Goal: Task Accomplishment & Management: Manage account settings

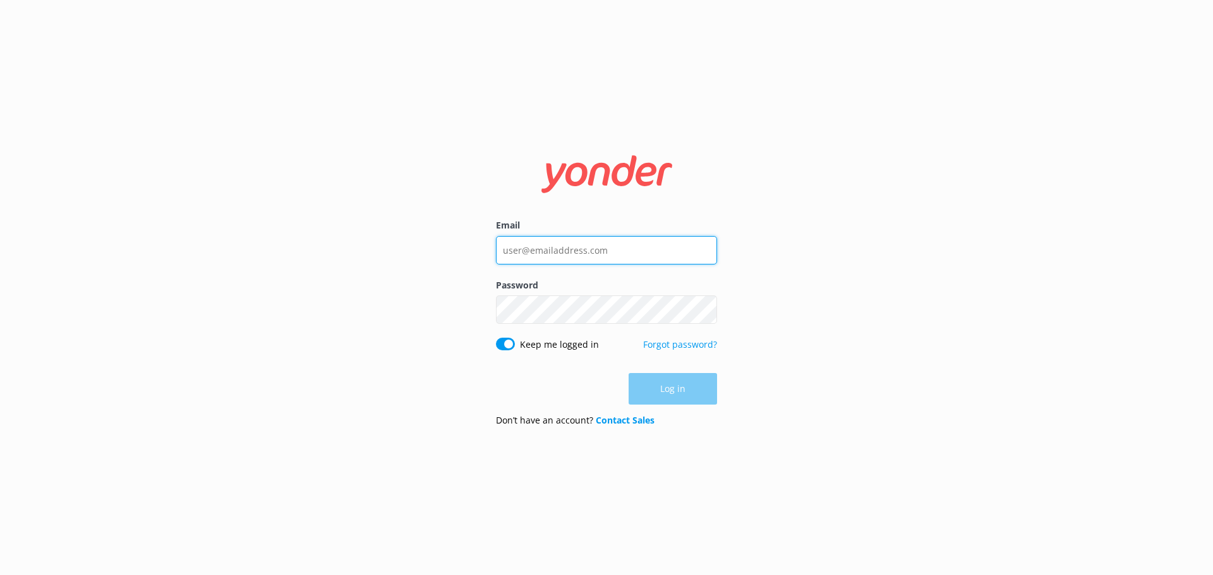
type input "[PERSON_NAME][EMAIL_ADDRESS][DOMAIN_NAME]"
click at [668, 390] on div "Log in" at bounding box center [606, 389] width 221 height 32
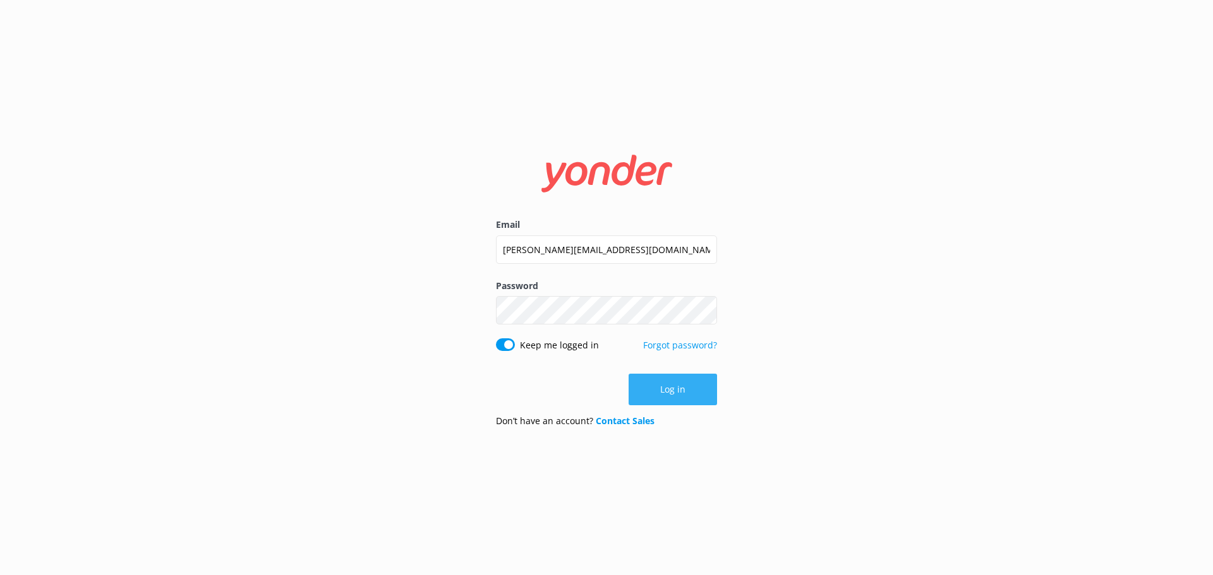
click at [674, 390] on button "Log in" at bounding box center [672, 390] width 88 height 32
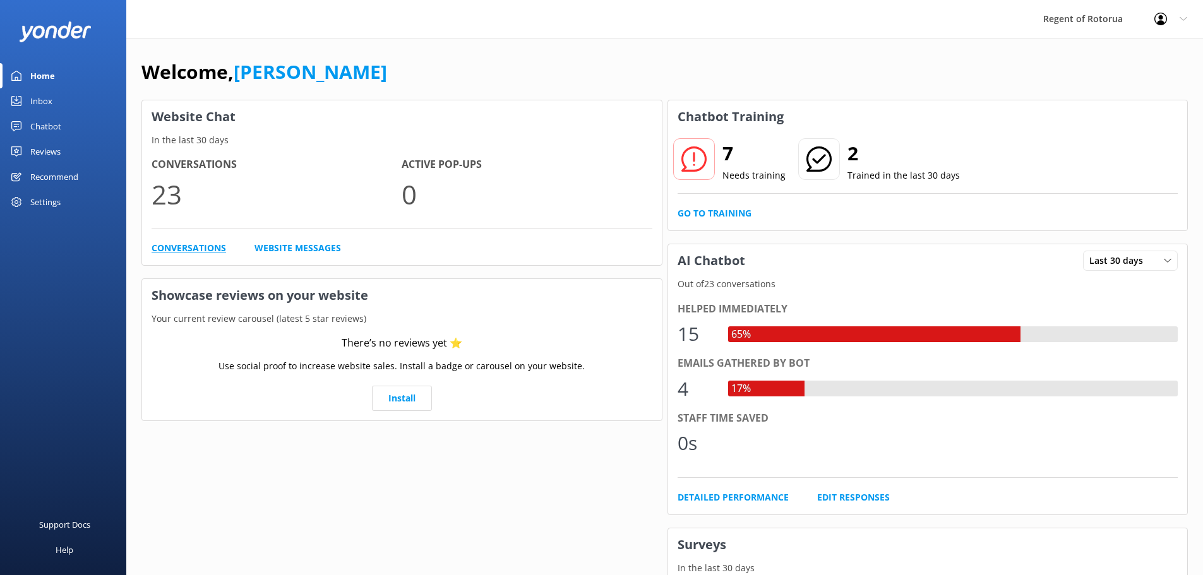
click at [189, 246] on link "Conversations" at bounding box center [189, 248] width 75 height 14
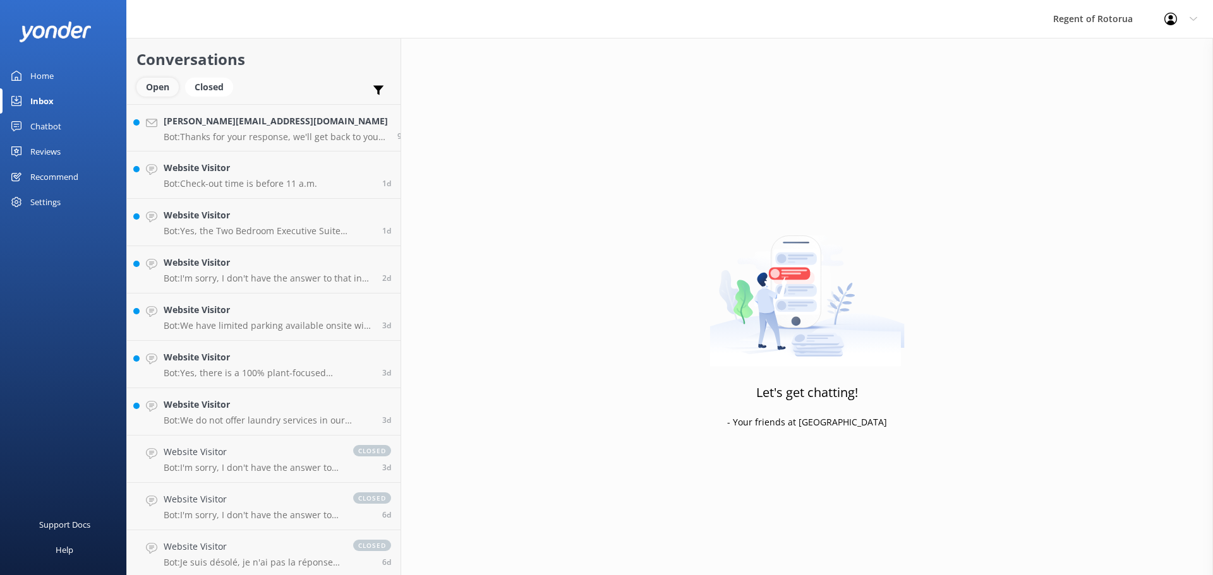
click at [157, 87] on div "Open" at bounding box center [157, 87] width 42 height 19
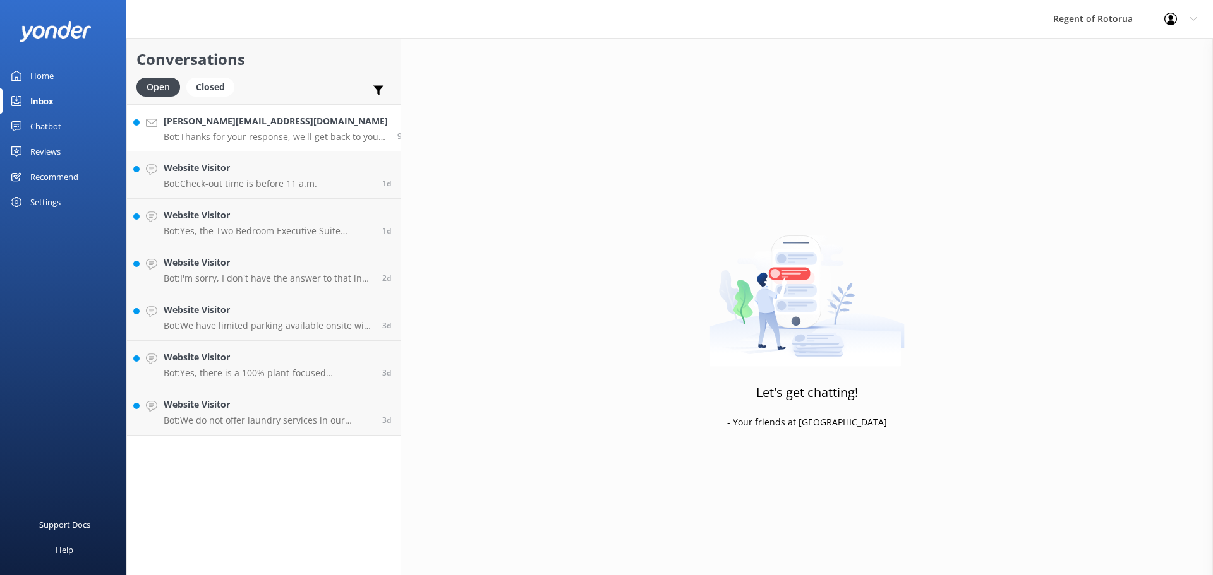
click at [227, 127] on h4 "[PERSON_NAME][EMAIL_ADDRESS][DOMAIN_NAME]" at bounding box center [276, 121] width 224 height 14
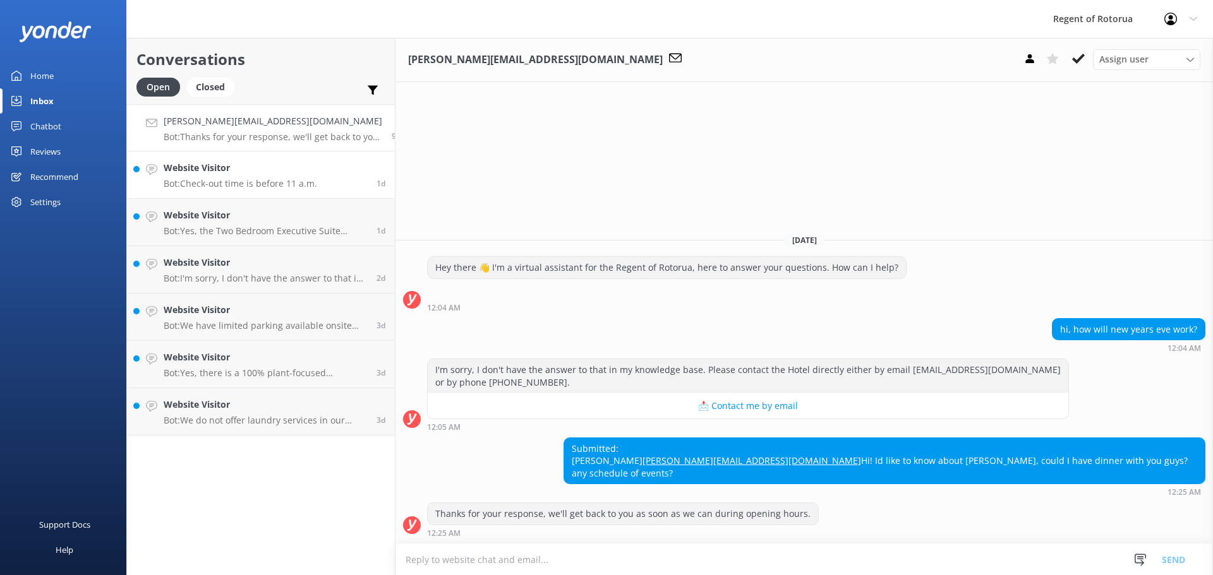
click at [243, 173] on h4 "Website Visitor" at bounding box center [240, 168] width 153 height 14
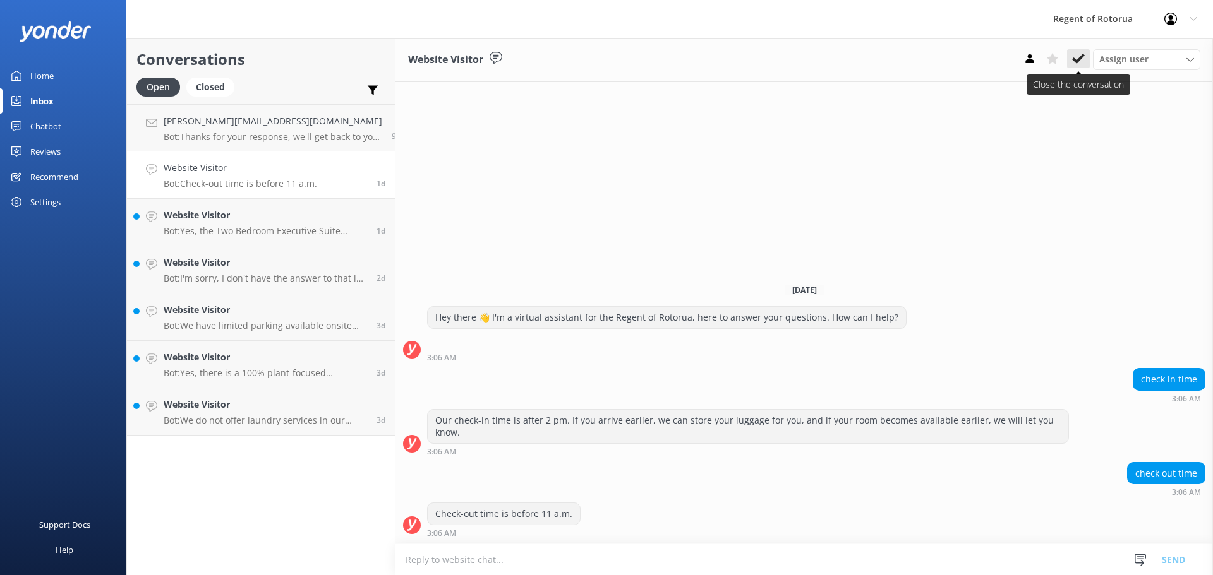
click at [1078, 57] on icon at bounding box center [1078, 58] width 13 height 13
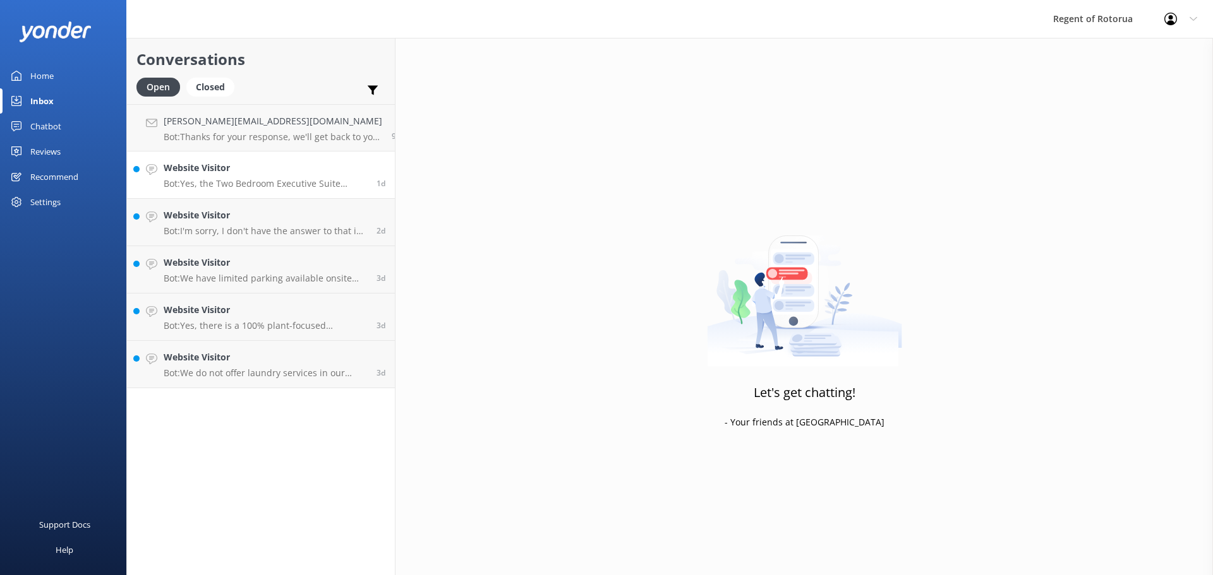
click at [261, 162] on h4 "Website Visitor" at bounding box center [265, 168] width 203 height 14
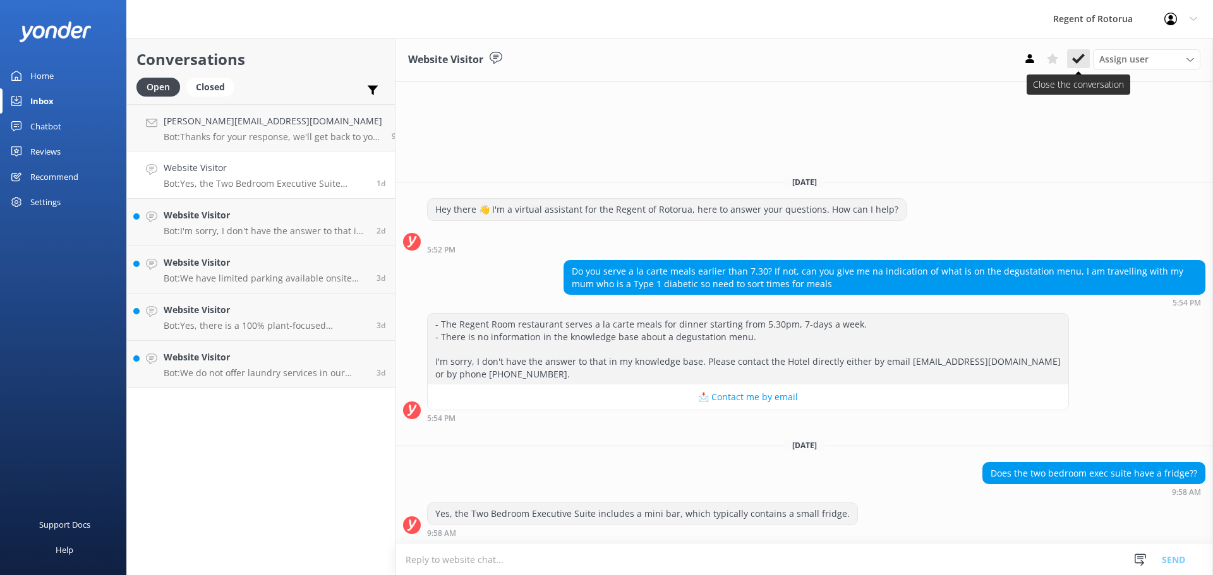
click at [1073, 61] on use at bounding box center [1078, 59] width 13 height 10
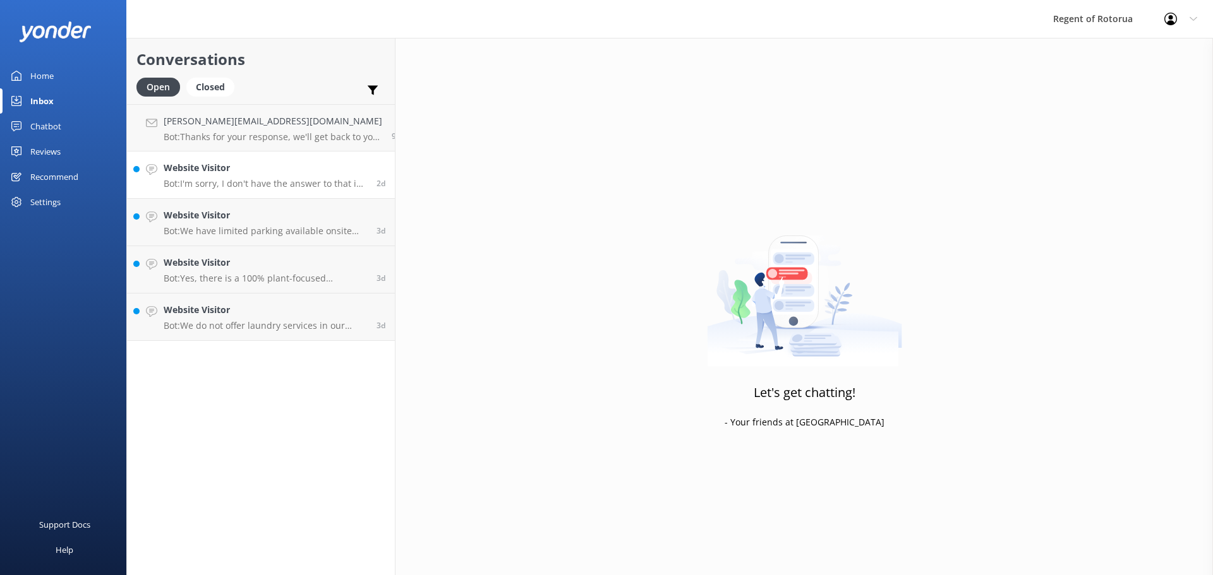
click at [282, 176] on div "Website Visitor Bot: I'm sorry, I don't have the answer to that in my knowledge…" at bounding box center [265, 175] width 203 height 28
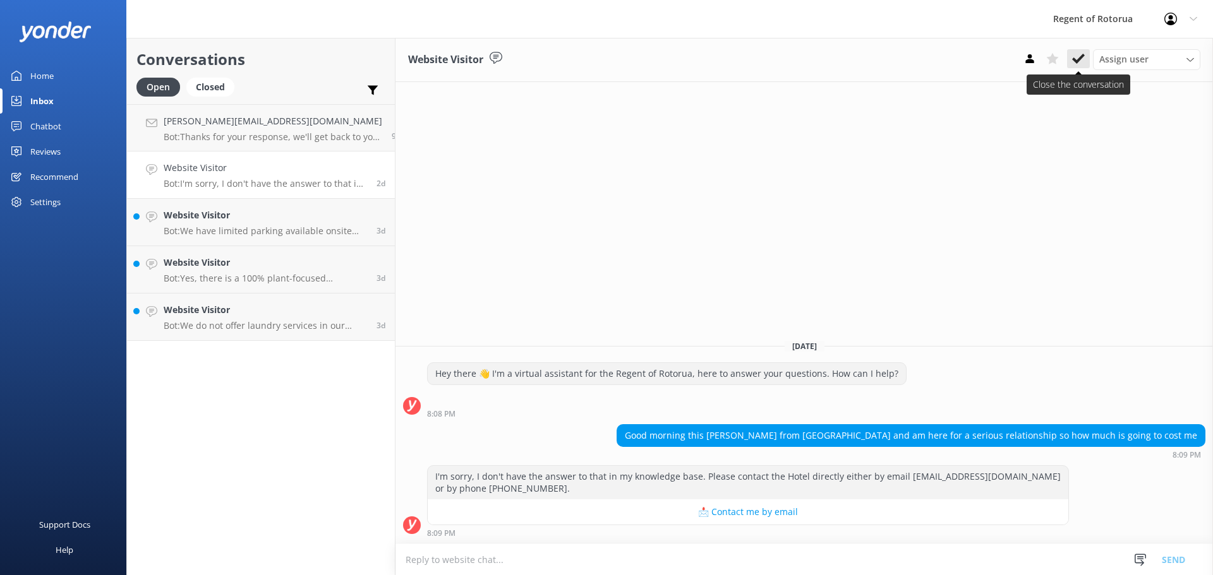
click at [1076, 56] on icon at bounding box center [1078, 58] width 13 height 13
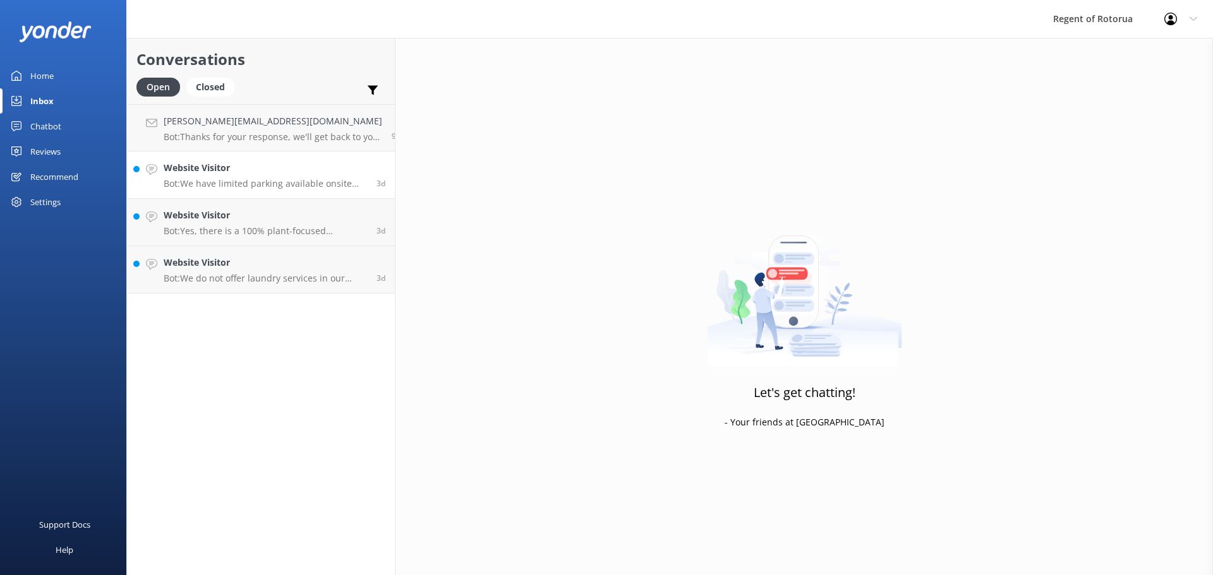
click at [269, 179] on p "Bot: We have limited parking available onsite with a total of thirteen car park…" at bounding box center [265, 183] width 203 height 11
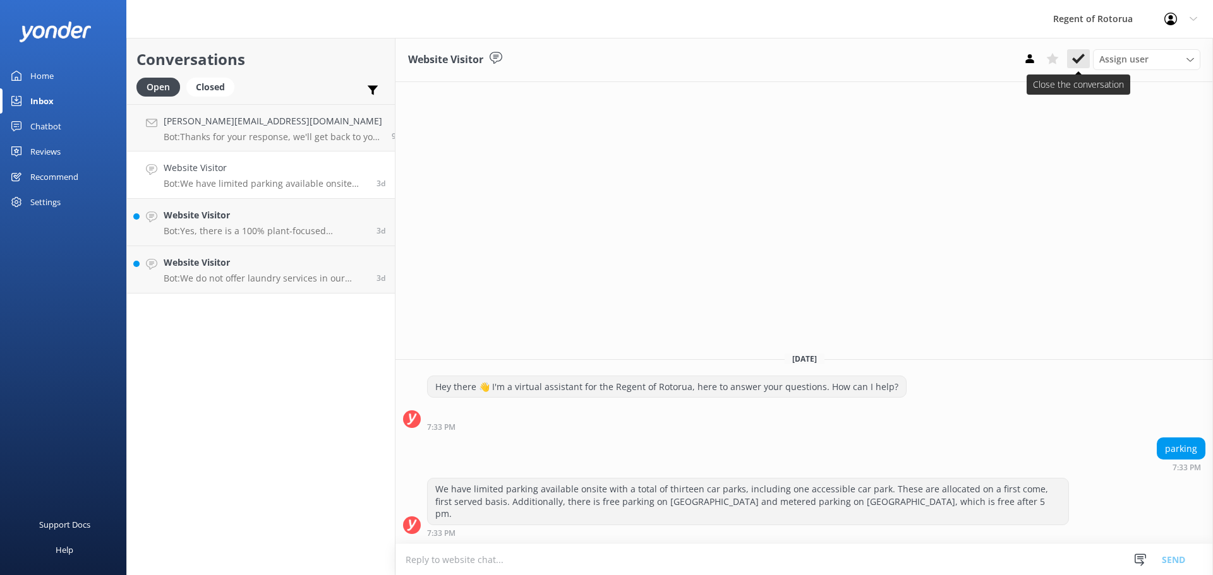
click at [1076, 57] on icon at bounding box center [1078, 58] width 13 height 13
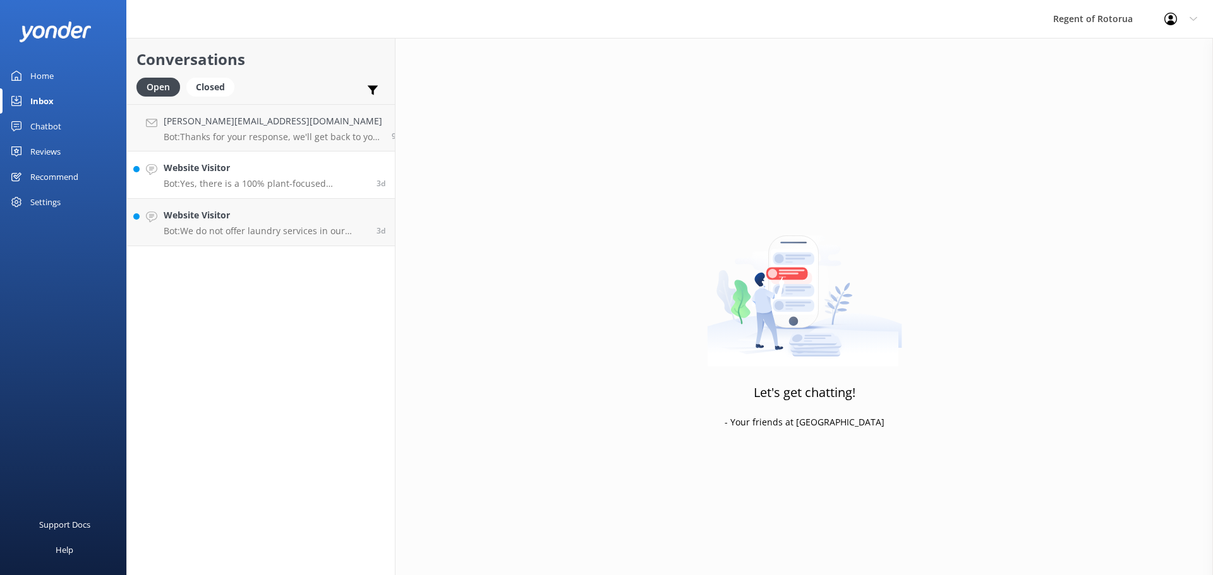
click at [258, 178] on p "Bot: Yes, there is a 100% plant-focused degustation option available 7-days a w…" at bounding box center [265, 183] width 203 height 11
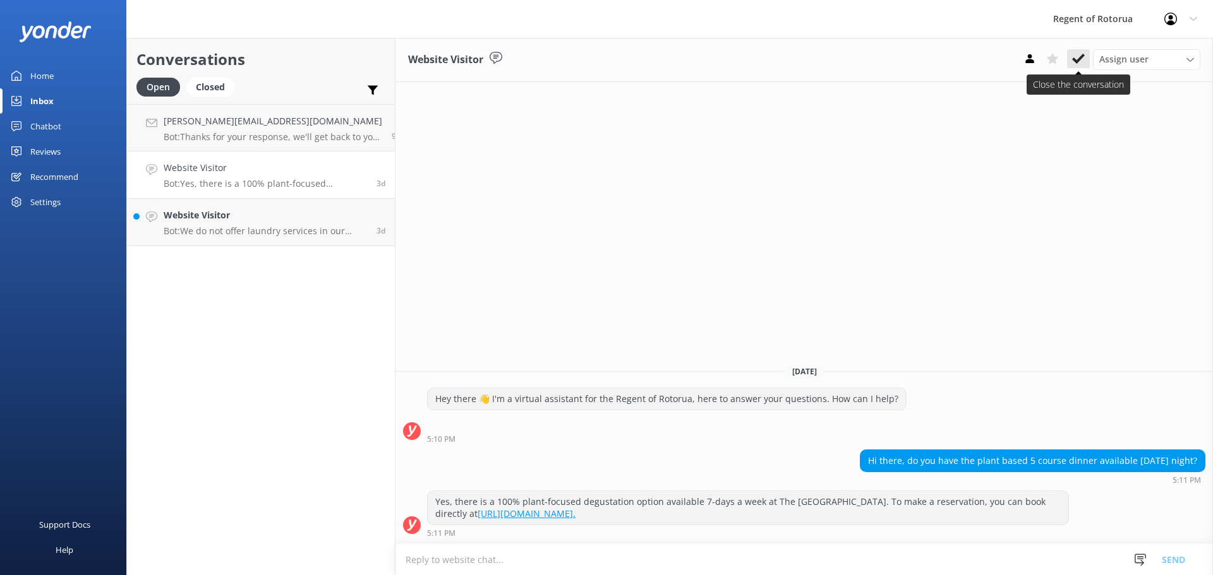
click at [1079, 56] on icon at bounding box center [1078, 58] width 13 height 13
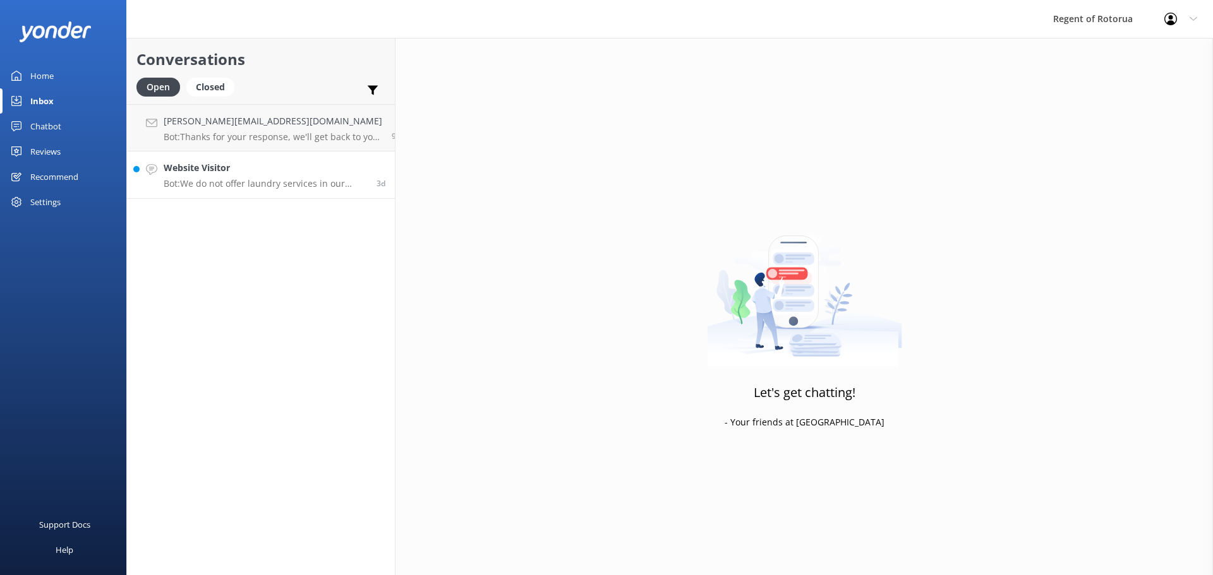
click at [189, 173] on h4 "Website Visitor" at bounding box center [265, 168] width 203 height 14
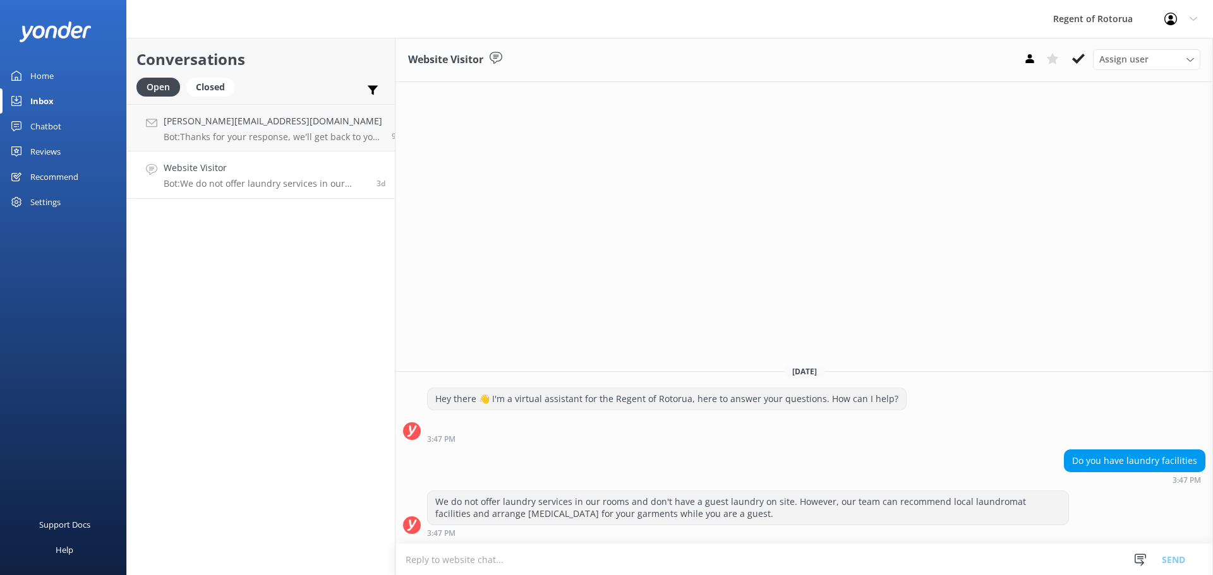
click at [1079, 58] on use at bounding box center [1078, 59] width 13 height 10
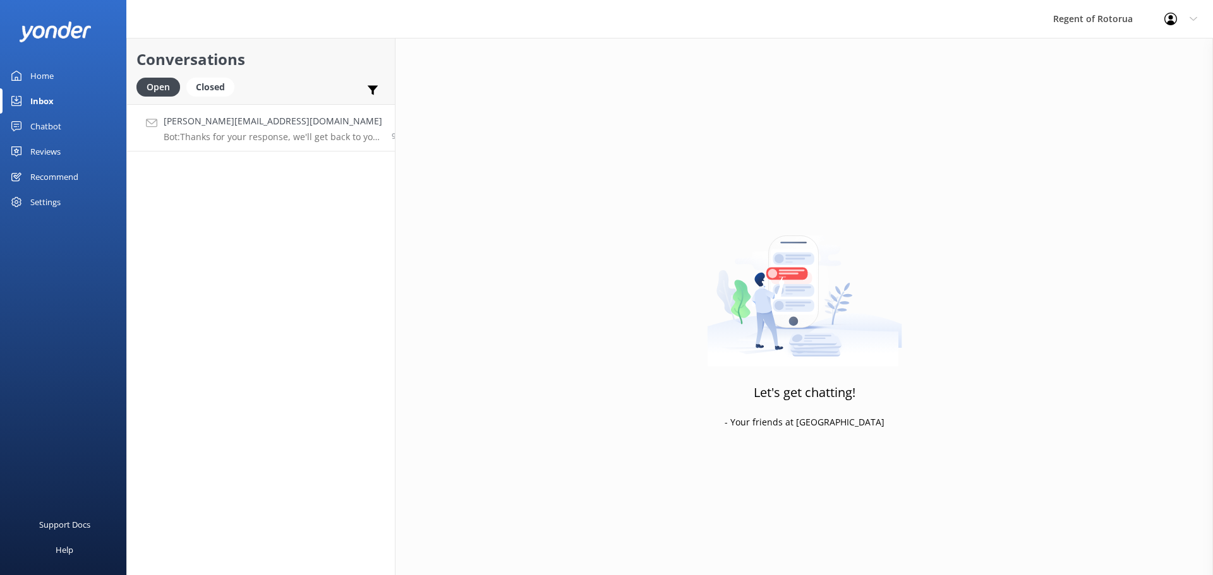
click at [273, 125] on h4 "[PERSON_NAME][EMAIL_ADDRESS][DOMAIN_NAME]" at bounding box center [273, 121] width 219 height 14
